Goal: Task Accomplishment & Management: Check status

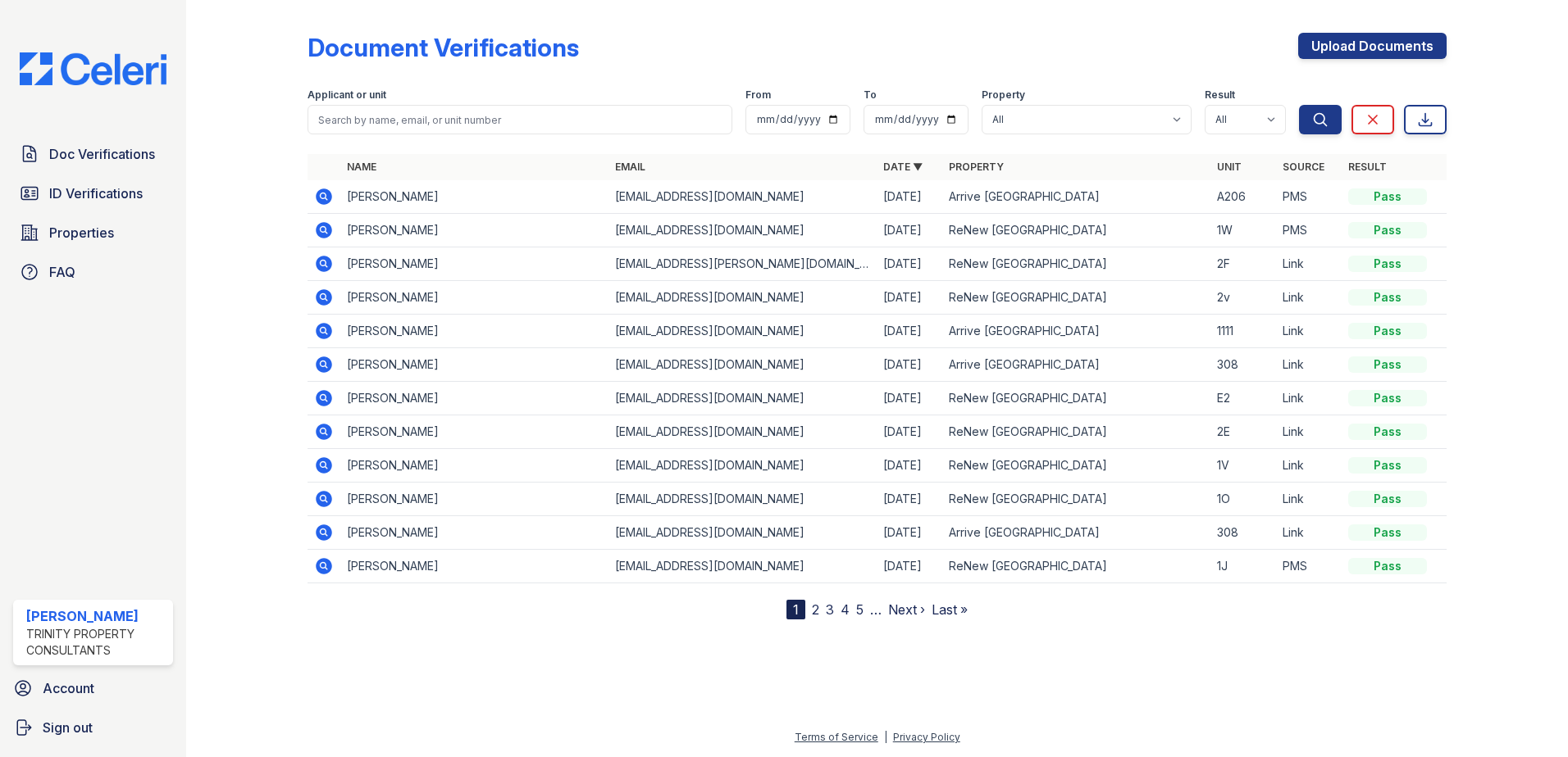
click at [318, 197] on icon at bounding box center [324, 196] width 17 height 17
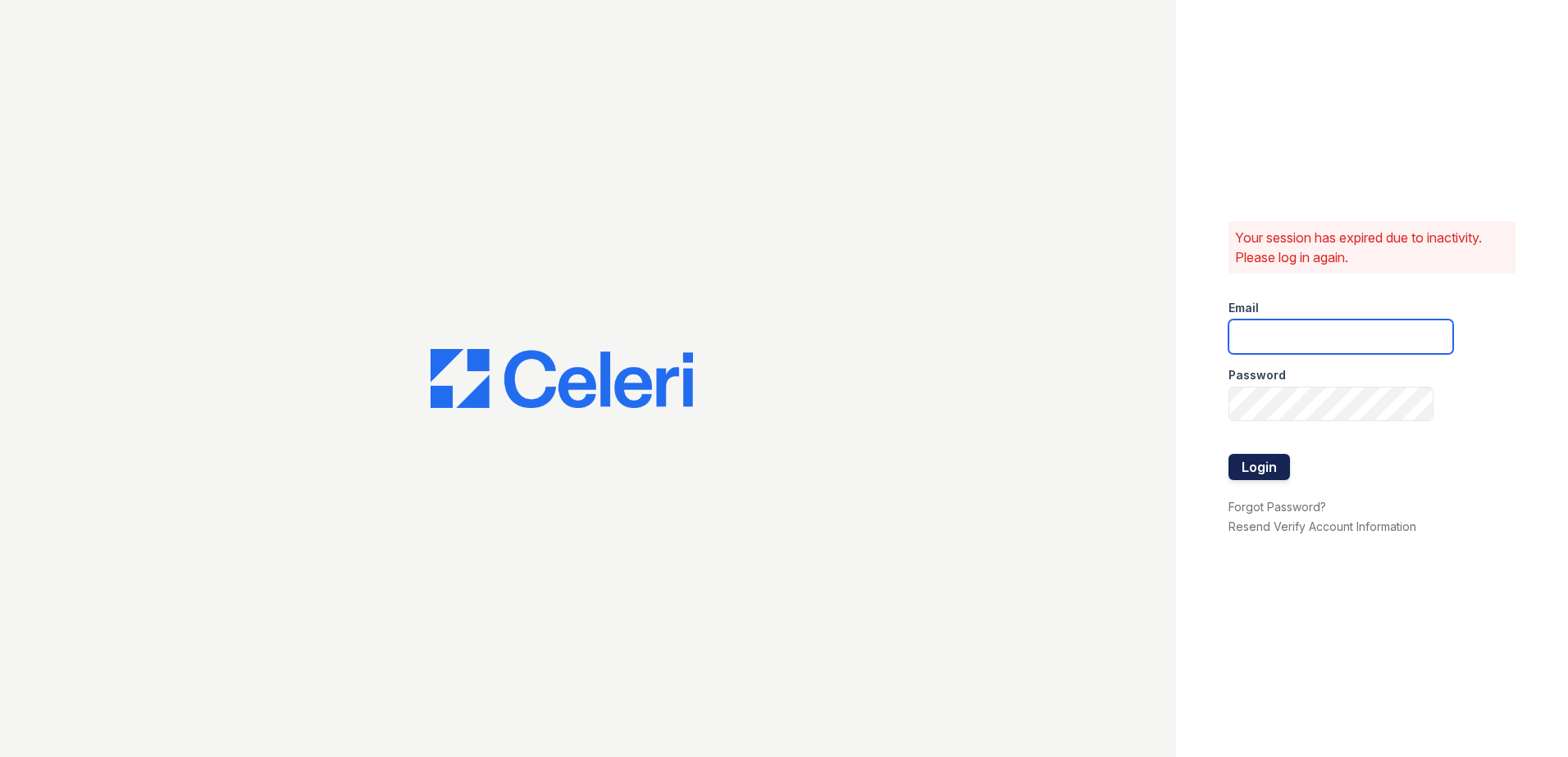
type input "jdenlinger@trinity-pm.com"
click at [1262, 463] on button "Login" at bounding box center [1259, 468] width 61 height 26
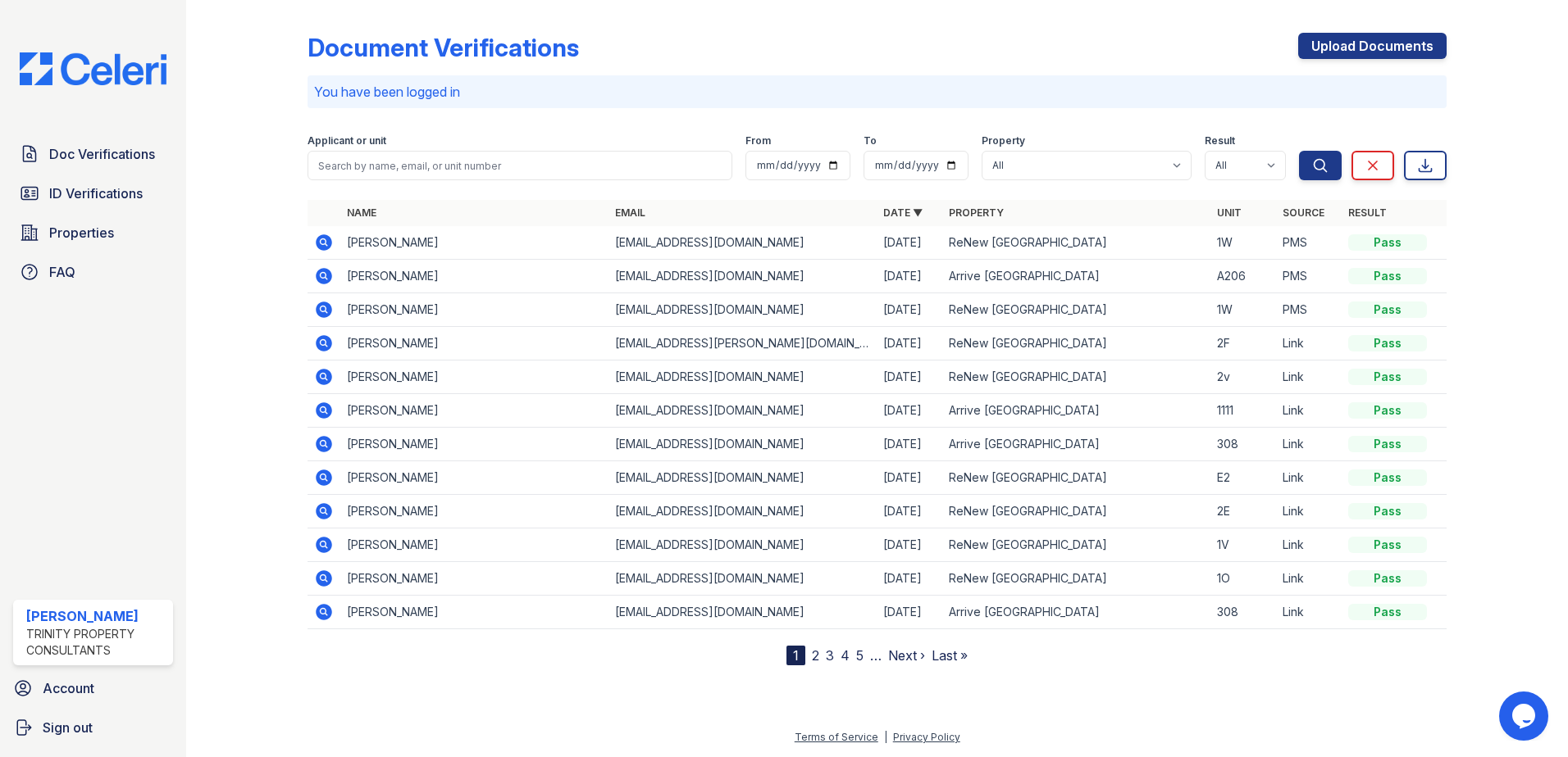
click at [324, 276] on icon at bounding box center [322, 275] width 4 height 4
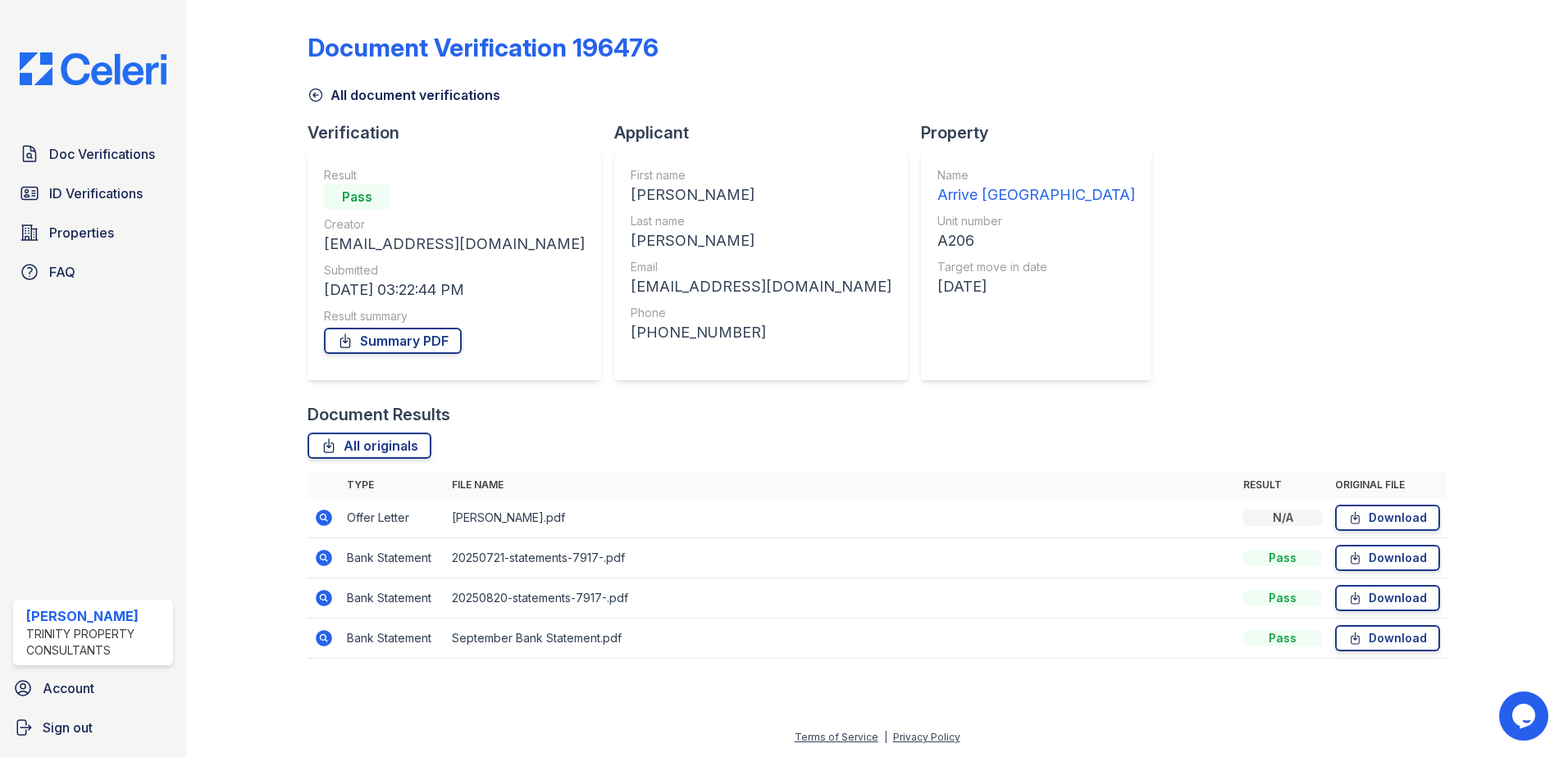
click at [1363, 499] on td "Download" at bounding box center [1387, 518] width 118 height 40
click at [1368, 509] on link "Download" at bounding box center [1387, 518] width 105 height 26
click at [79, 225] on span "Properties" at bounding box center [82, 232] width 65 height 19
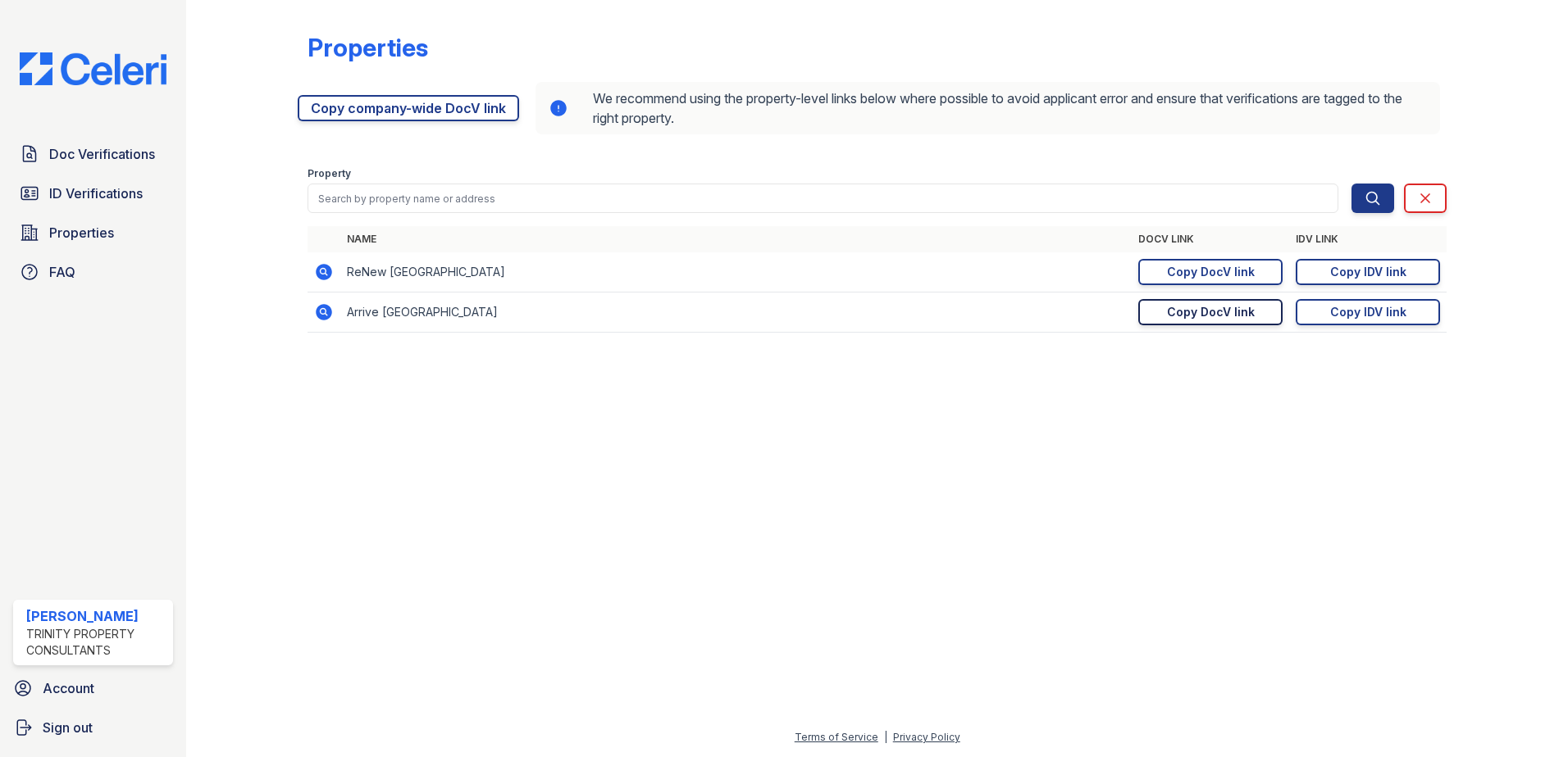
click at [1243, 312] on div "Copy DocV link" at bounding box center [1211, 312] width 88 height 17
click at [42, 158] on link "Doc Verifications" at bounding box center [93, 154] width 160 height 32
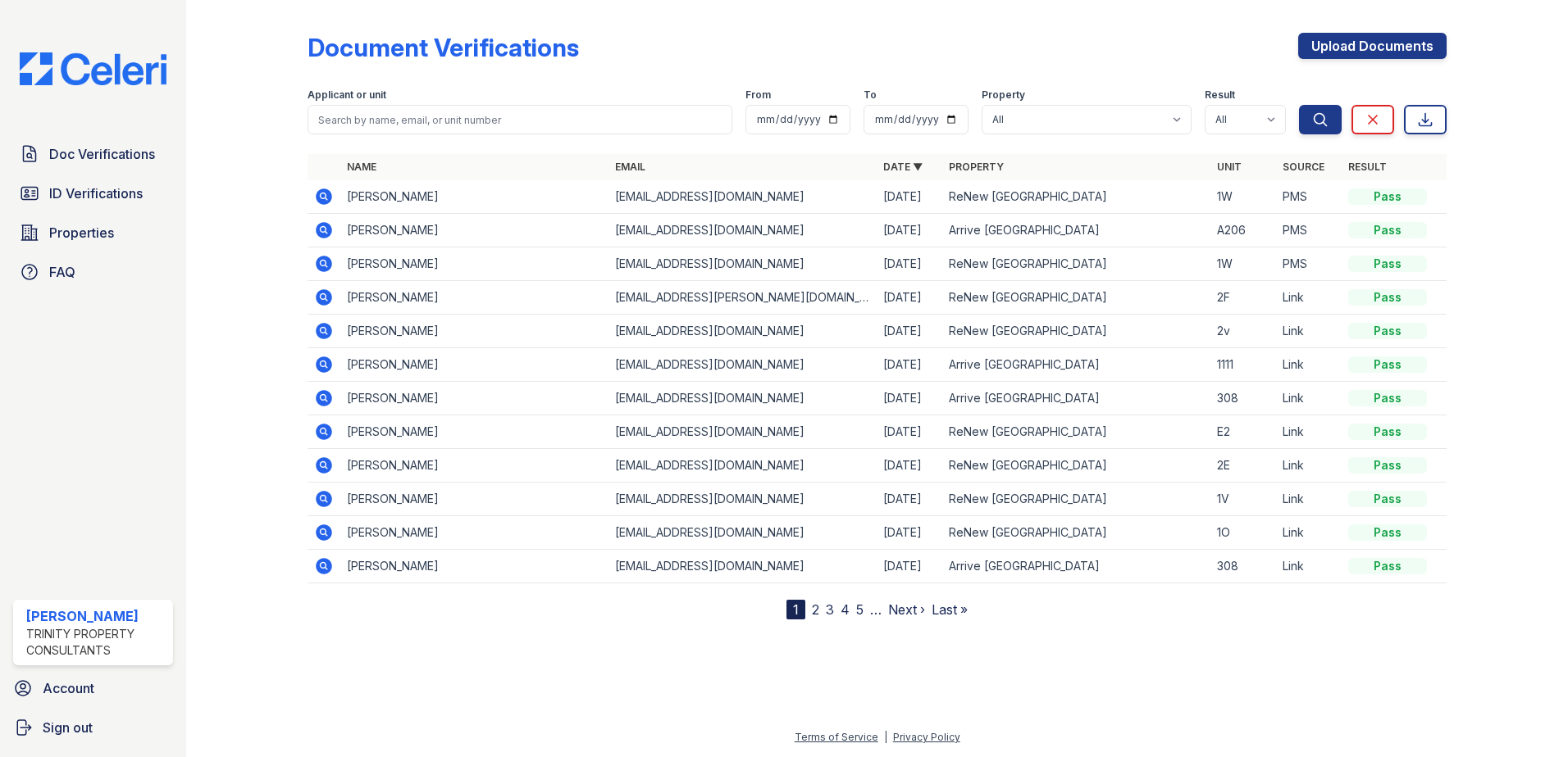
click at [319, 206] on icon at bounding box center [324, 196] width 19 height 19
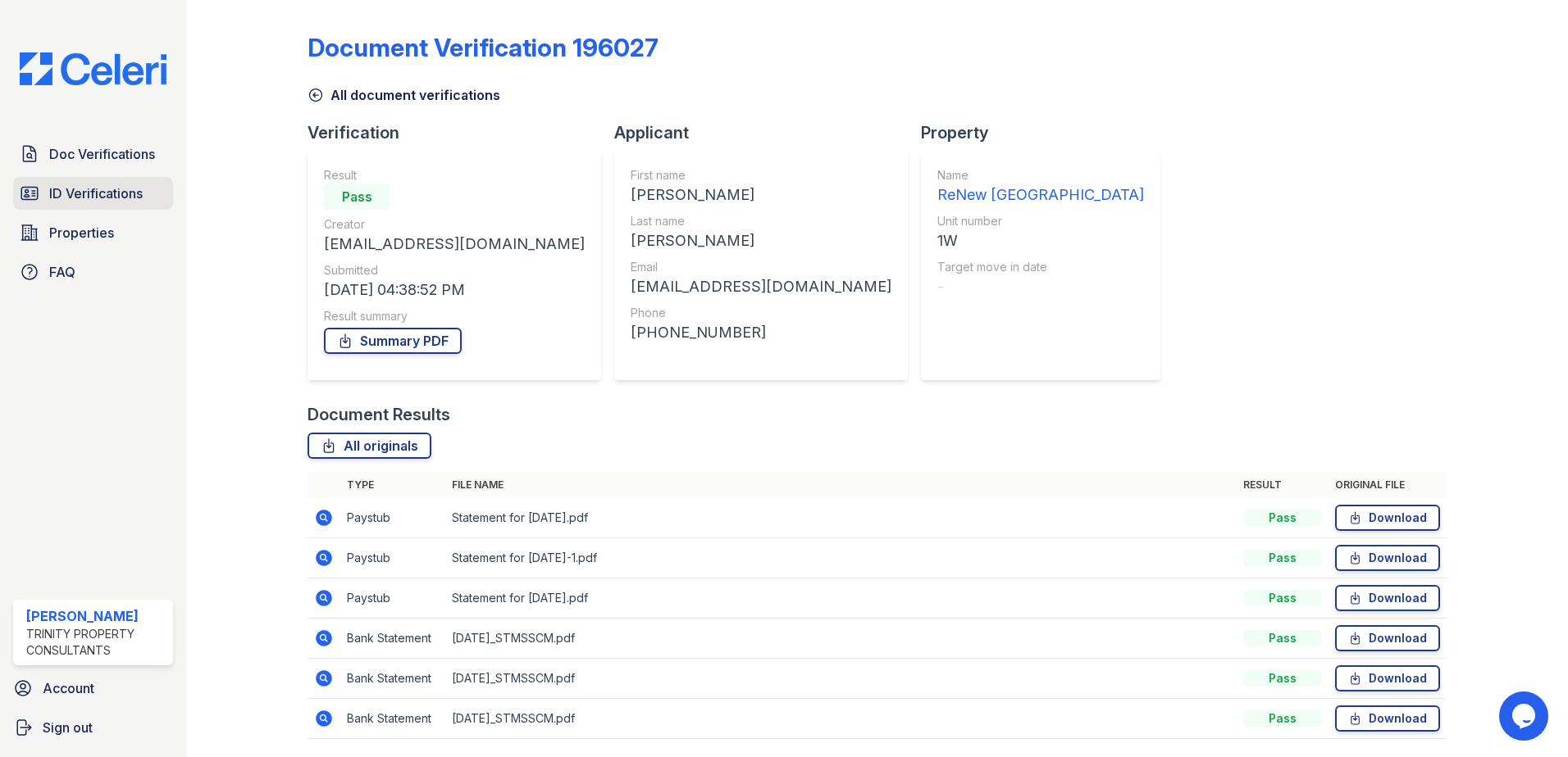
click at [95, 194] on span "ID Verifications" at bounding box center [96, 193] width 94 height 19
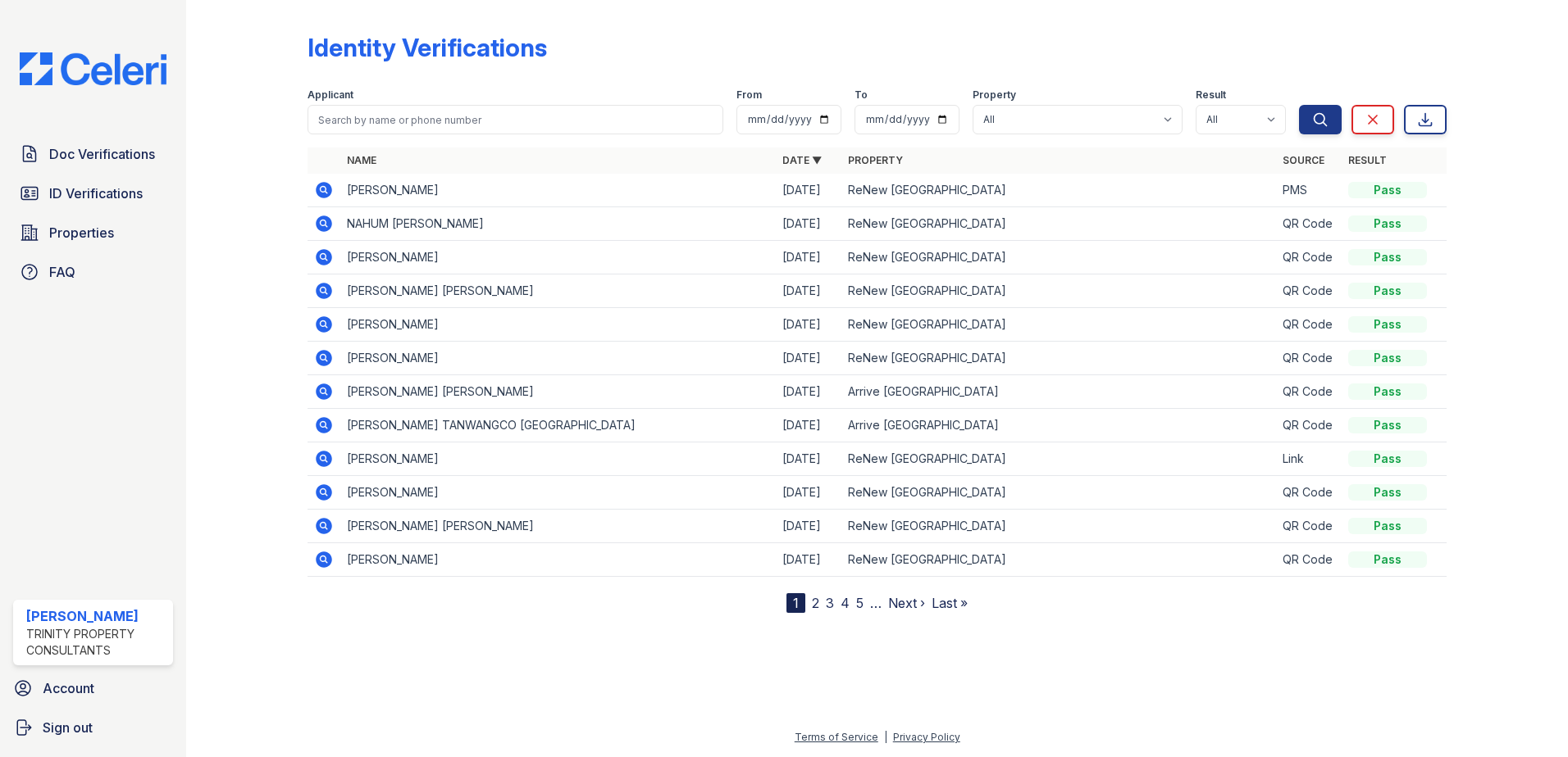
click at [330, 197] on icon at bounding box center [324, 190] width 19 height 19
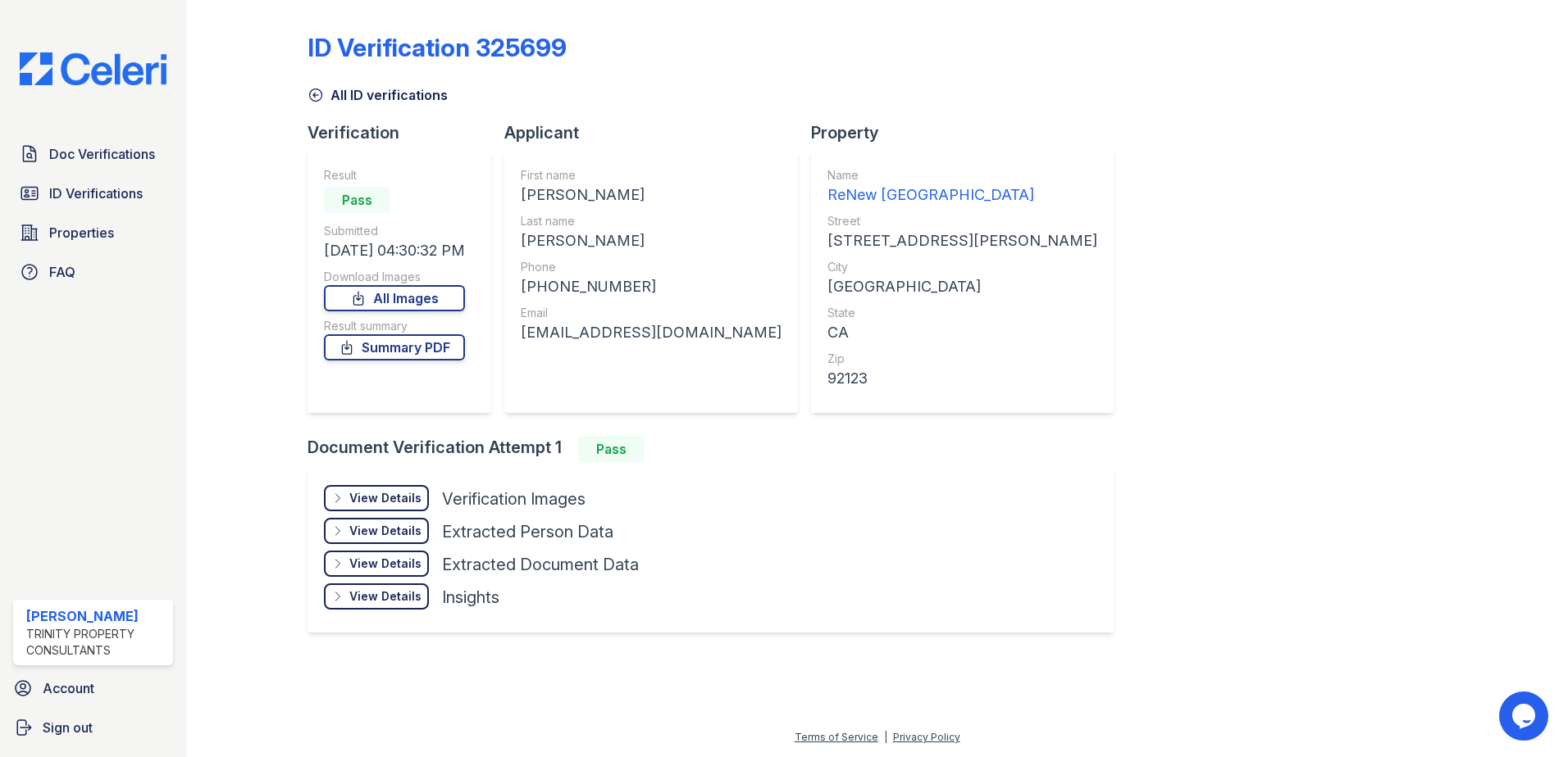
click at [392, 509] on div "View Details Details" at bounding box center [376, 498] width 105 height 26
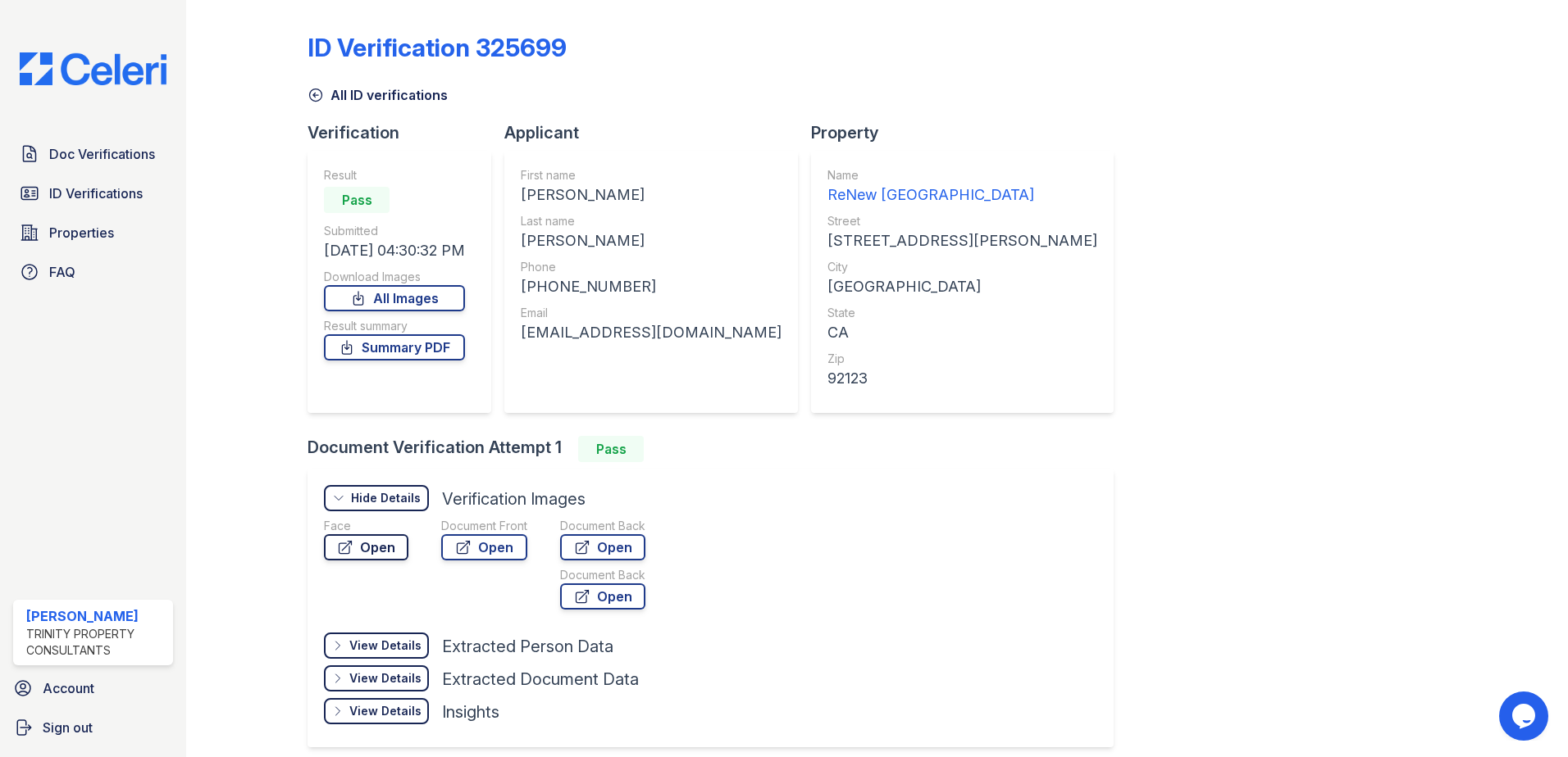
click at [382, 539] on link "Open" at bounding box center [366, 547] width 84 height 26
